Goal: Task Accomplishment & Management: Manage account settings

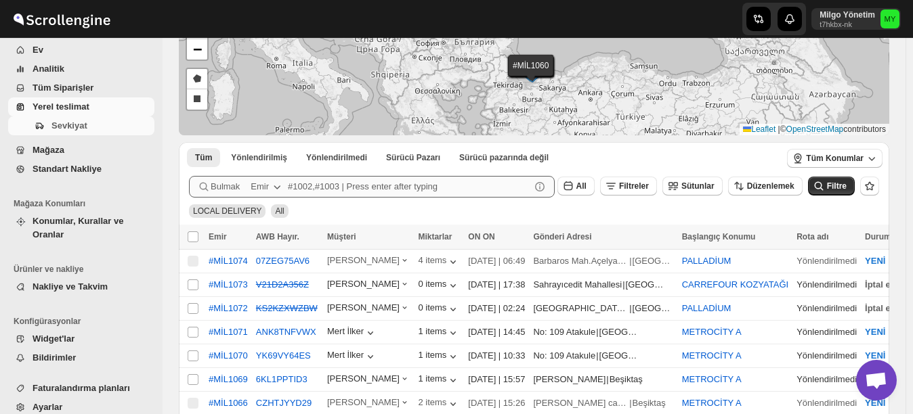
scroll to position [68, 0]
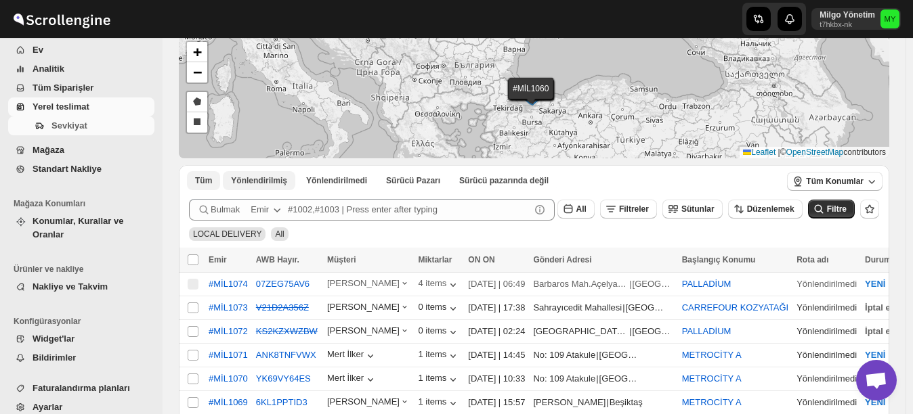
click at [282, 177] on button "Yönlendirilmiş" at bounding box center [259, 180] width 72 height 19
click at [335, 176] on div "Tüm Yönlendirilmiş Yönlendirilmedi Sürücü Pazarı Sürücü pazarında değil More Fi…" at bounding box center [534, 392] width 710 height 454
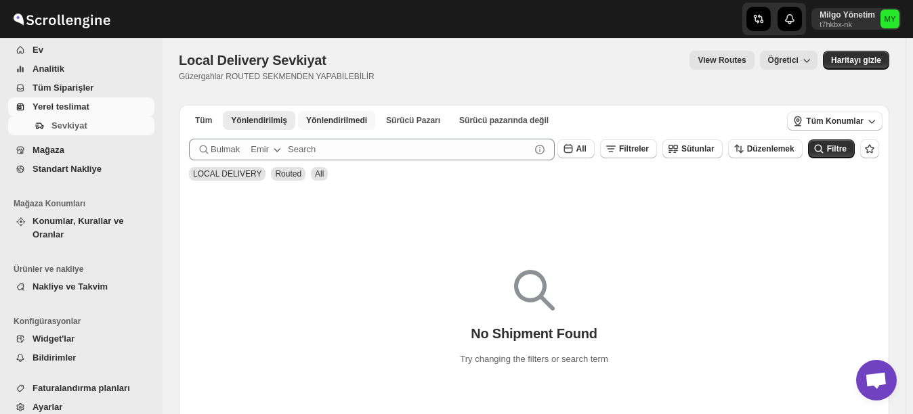
scroll to position [0, 0]
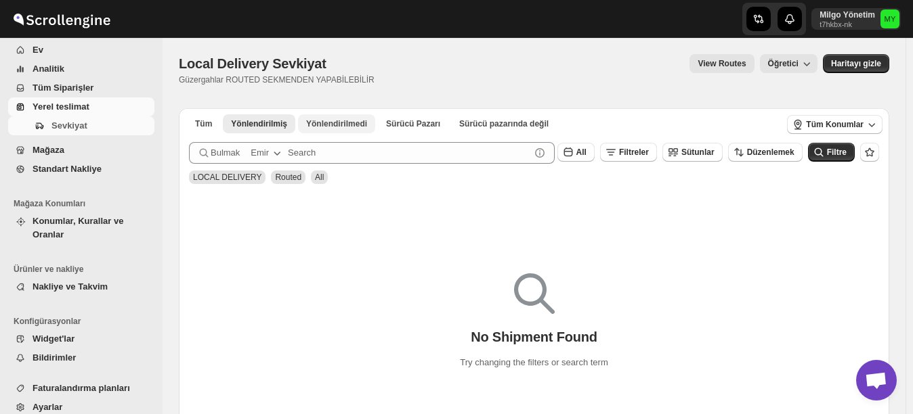
click at [330, 126] on span "Yönlendirilmedi" at bounding box center [336, 123] width 61 height 11
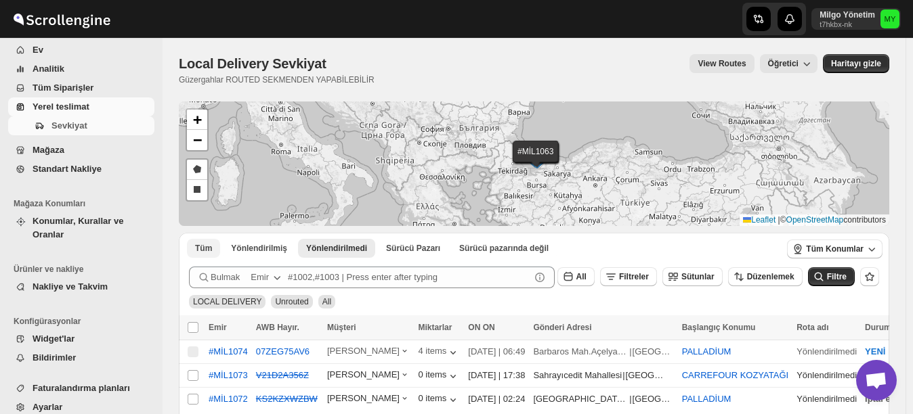
click at [207, 245] on span "Tüm" at bounding box center [203, 248] width 17 height 11
click at [649, 274] on span "Filtreler" at bounding box center [634, 276] width 30 height 9
click at [649, 273] on span "Filtreler" at bounding box center [634, 276] width 30 height 9
click at [812, 60] on icon "button" at bounding box center [807, 64] width 14 height 14
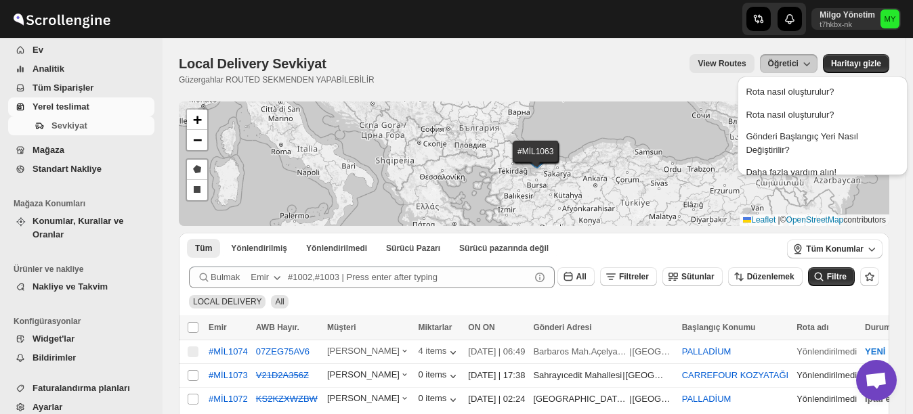
click at [812, 60] on icon "button" at bounding box center [807, 64] width 14 height 14
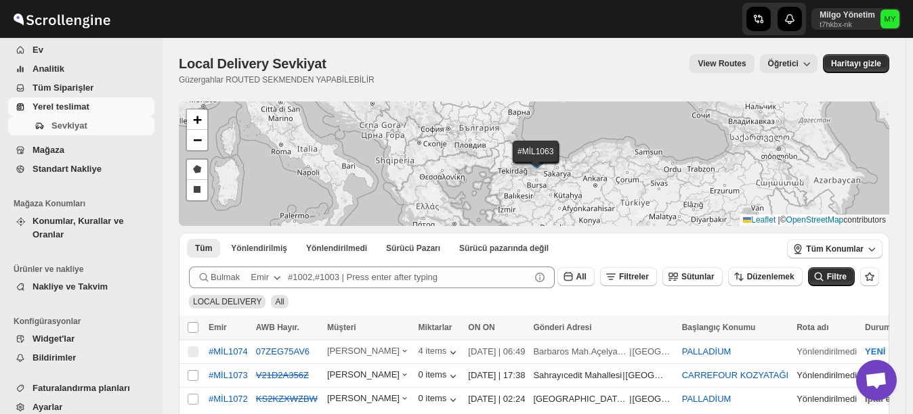
click at [542, 151] on div "#MİL1074 #MİL1073 #MİL1072 #MİL1071 #MİL1070 #MİL1069 #MİL1066 #MİL1065 #MİL106…" at bounding box center [534, 164] width 710 height 125
click at [534, 154] on img at bounding box center [537, 161] width 20 height 15
click at [537, 163] on img at bounding box center [537, 161] width 20 height 15
click at [54, 147] on span "Mağaza" at bounding box center [48, 150] width 32 height 10
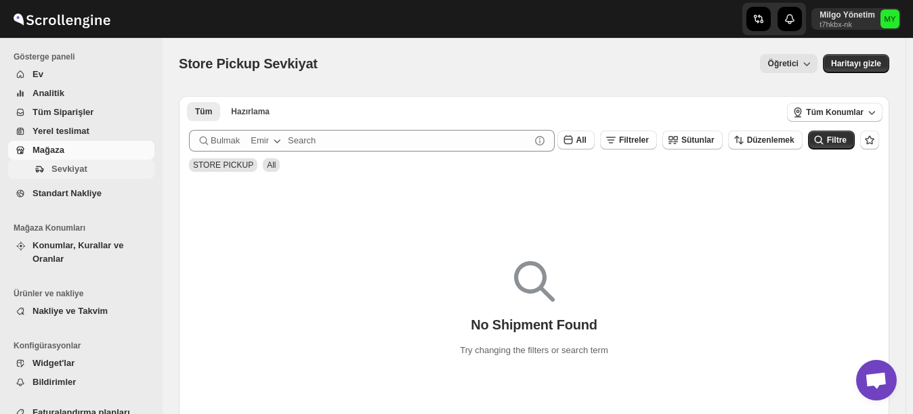
click at [70, 167] on span "Sevkiyat" at bounding box center [69, 169] width 36 height 10
click at [586, 139] on span "All" at bounding box center [581, 139] width 10 height 9
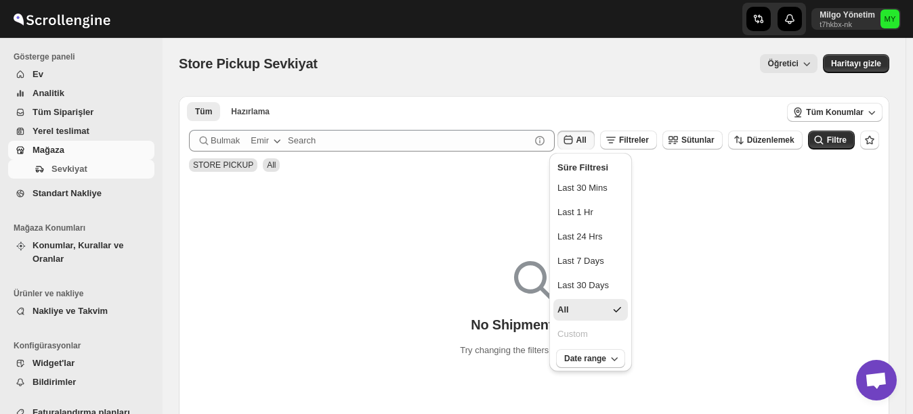
click at [586, 139] on span "All" at bounding box center [581, 139] width 10 height 9
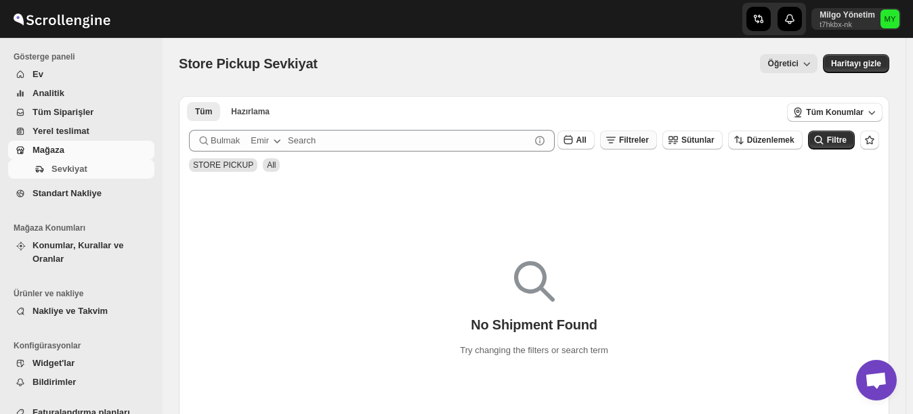
click at [645, 144] on span "Filtreler" at bounding box center [634, 139] width 30 height 9
click at [703, 144] on span "Sütunlar" at bounding box center [697, 139] width 33 height 9
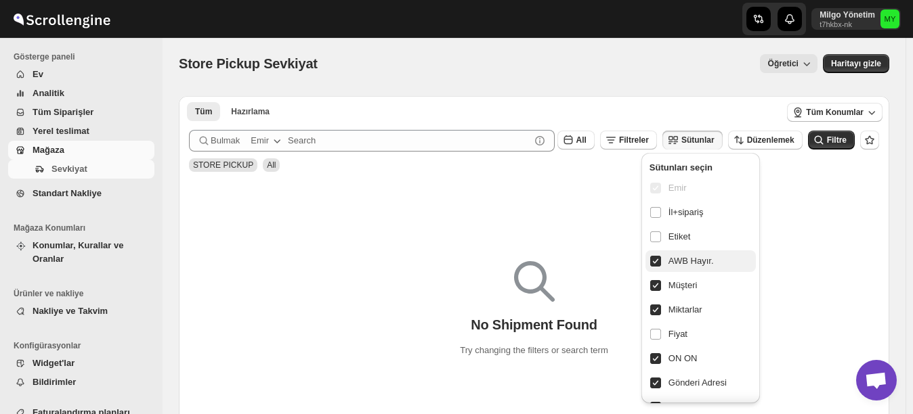
click at [667, 259] on label "AWB Hayır." at bounding box center [700, 262] width 110 height 22
click at [661, 259] on input "checkbox" at bounding box center [655, 261] width 11 height 11
checkbox input "false"
click at [655, 358] on input "checkbox" at bounding box center [655, 358] width 11 height 11
checkbox input "false"
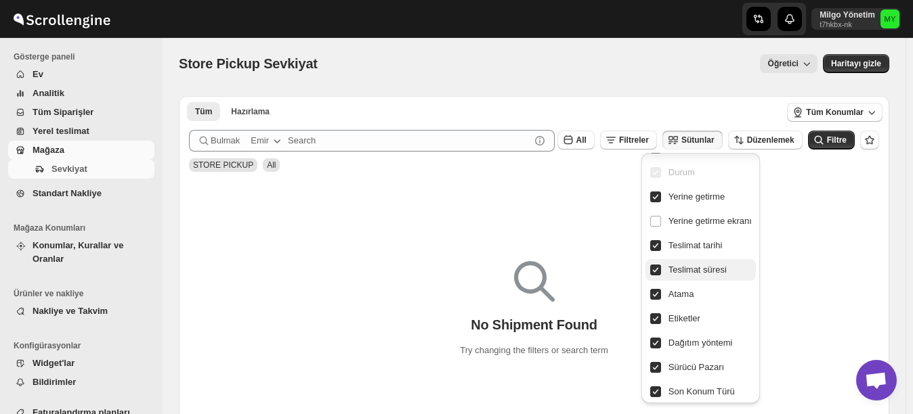
scroll to position [286, 0]
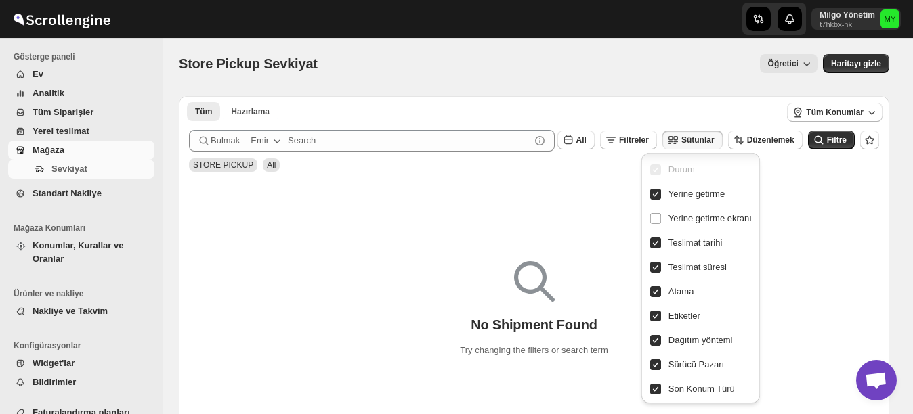
click at [591, 214] on div "No Shipment Found Try changing the filters or search term" at bounding box center [534, 303] width 710 height 248
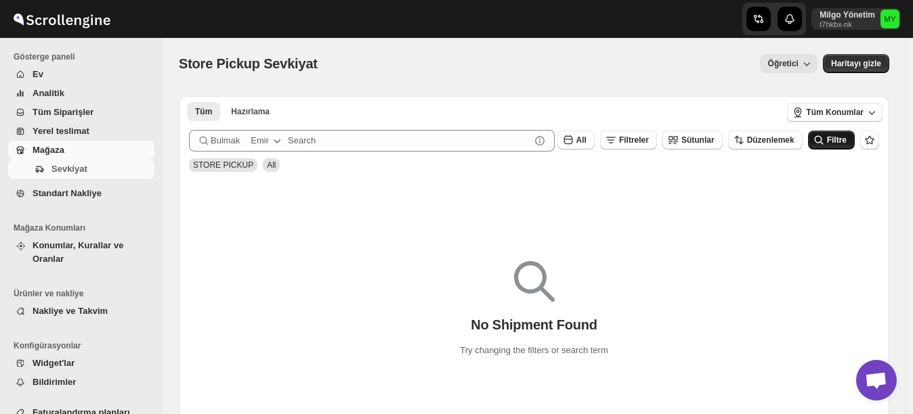
click at [825, 135] on icon "submit" at bounding box center [819, 140] width 14 height 14
click at [55, 97] on span "Analitik" at bounding box center [48, 93] width 32 height 10
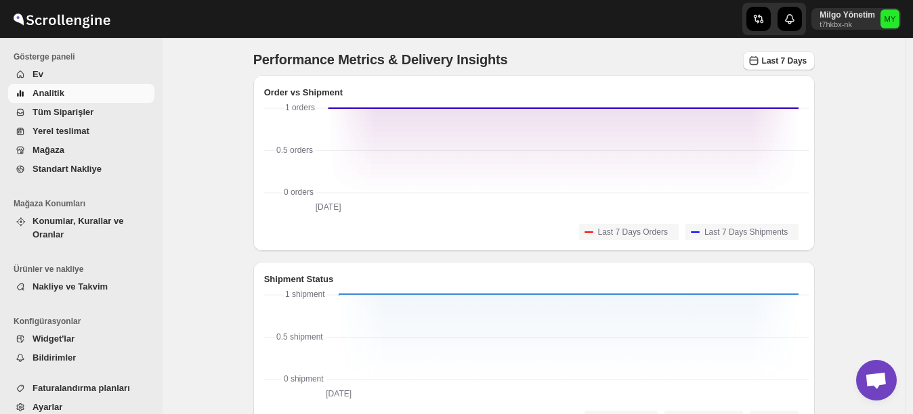
click at [70, 133] on span "Yerel teslimat" at bounding box center [60, 131] width 57 height 10
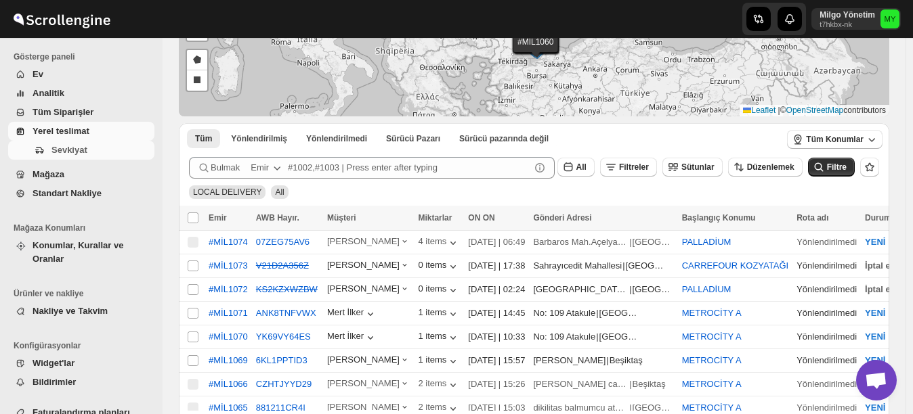
scroll to position [135, 0]
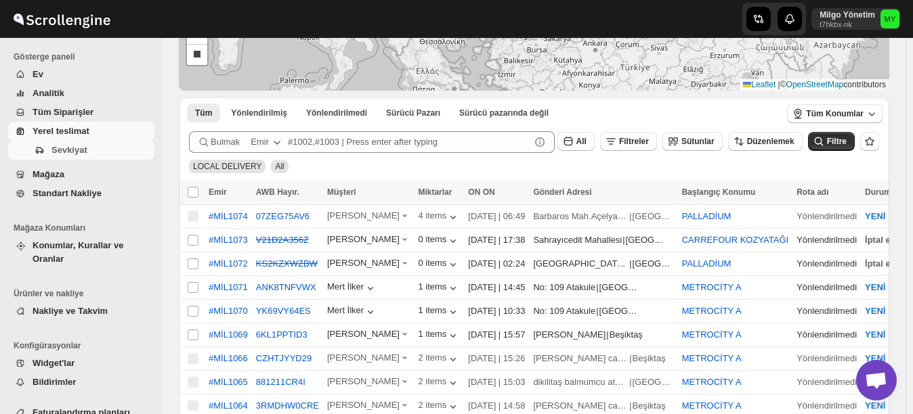
click at [890, 215] on icon "button" at bounding box center [893, 217] width 7 height 4
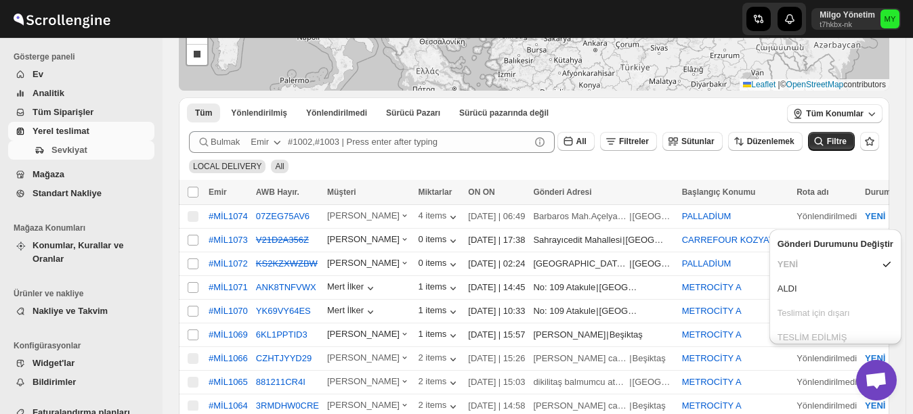
click at [890, 215] on icon "button" at bounding box center [893, 217] width 7 height 4
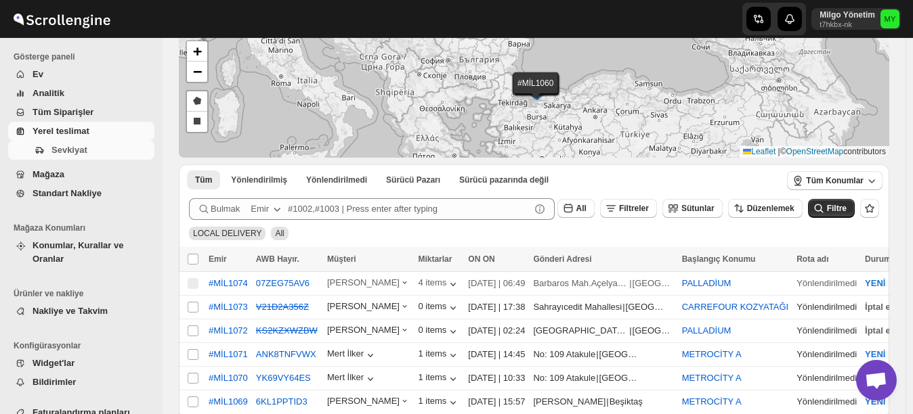
scroll to position [68, 0]
